Goal: Task Accomplishment & Management: Use online tool/utility

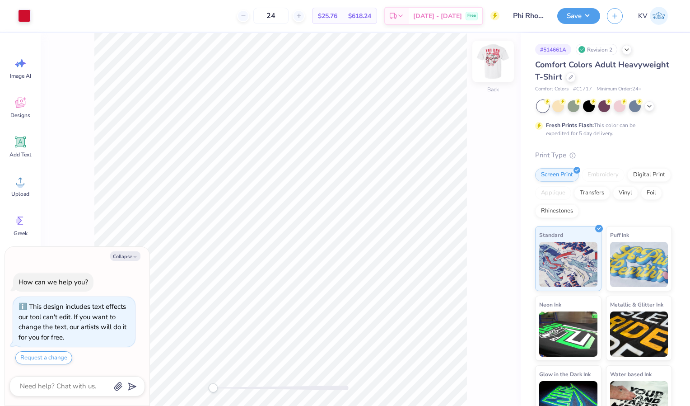
click at [497, 61] on img at bounding box center [493, 61] width 36 height 36
click at [493, 63] on img at bounding box center [493, 61] width 36 height 36
click at [498, 70] on img at bounding box center [493, 61] width 36 height 36
type textarea "x"
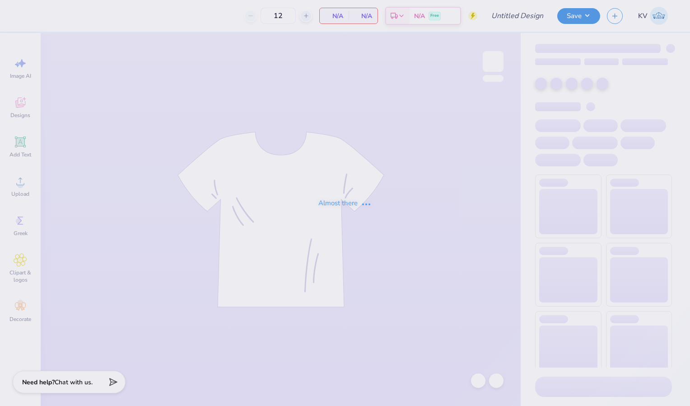
type input "AGD Dudes Day"
type input "24"
